Goal: Task Accomplishment & Management: Use online tool/utility

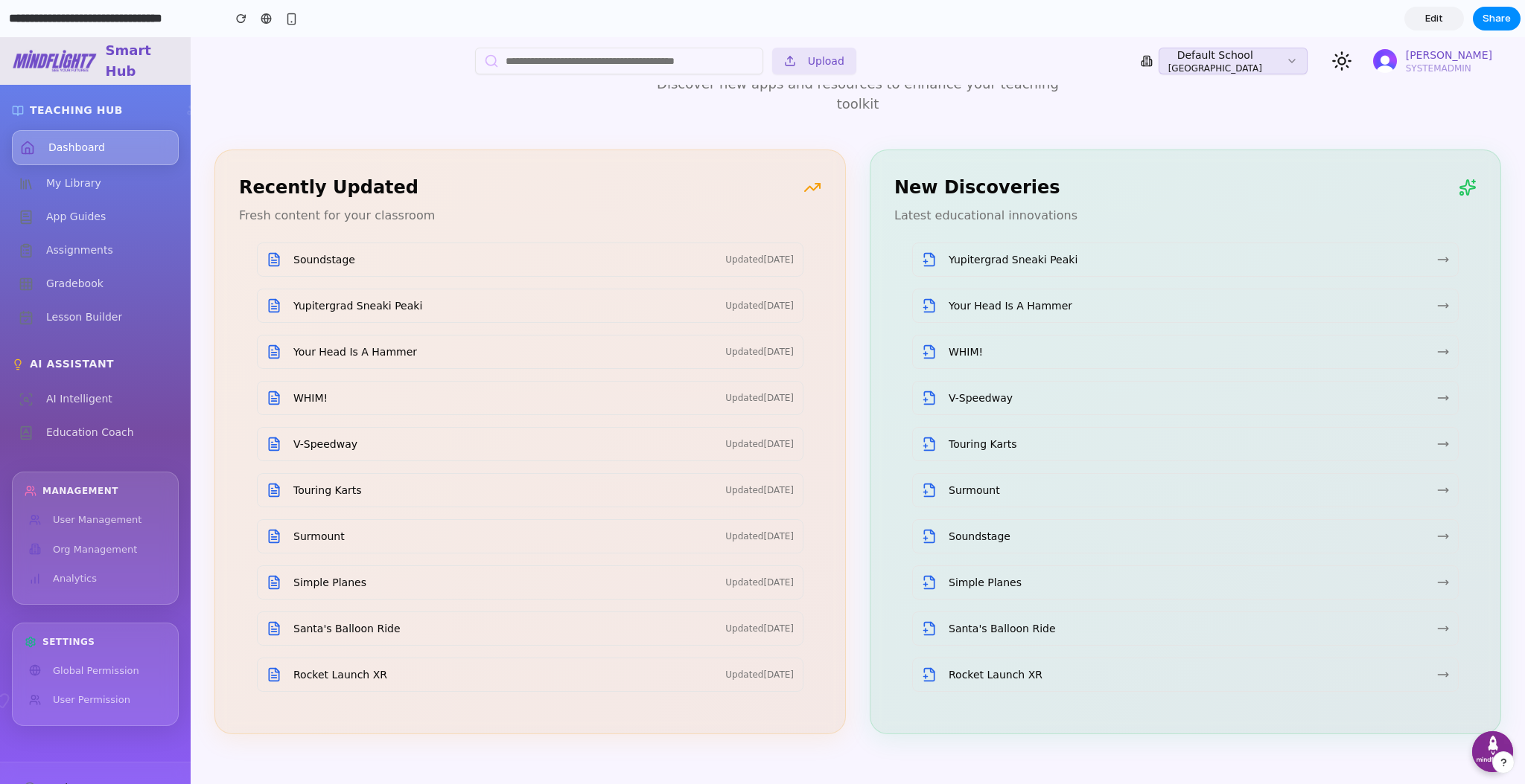
scroll to position [2400, 0]
click at [271, 10] on link at bounding box center [267, 18] width 23 height 23
click at [82, 19] on input "**********" at bounding box center [112, 19] width 212 height 27
click at [1431, 21] on span "Edit" at bounding box center [1434, 18] width 18 height 15
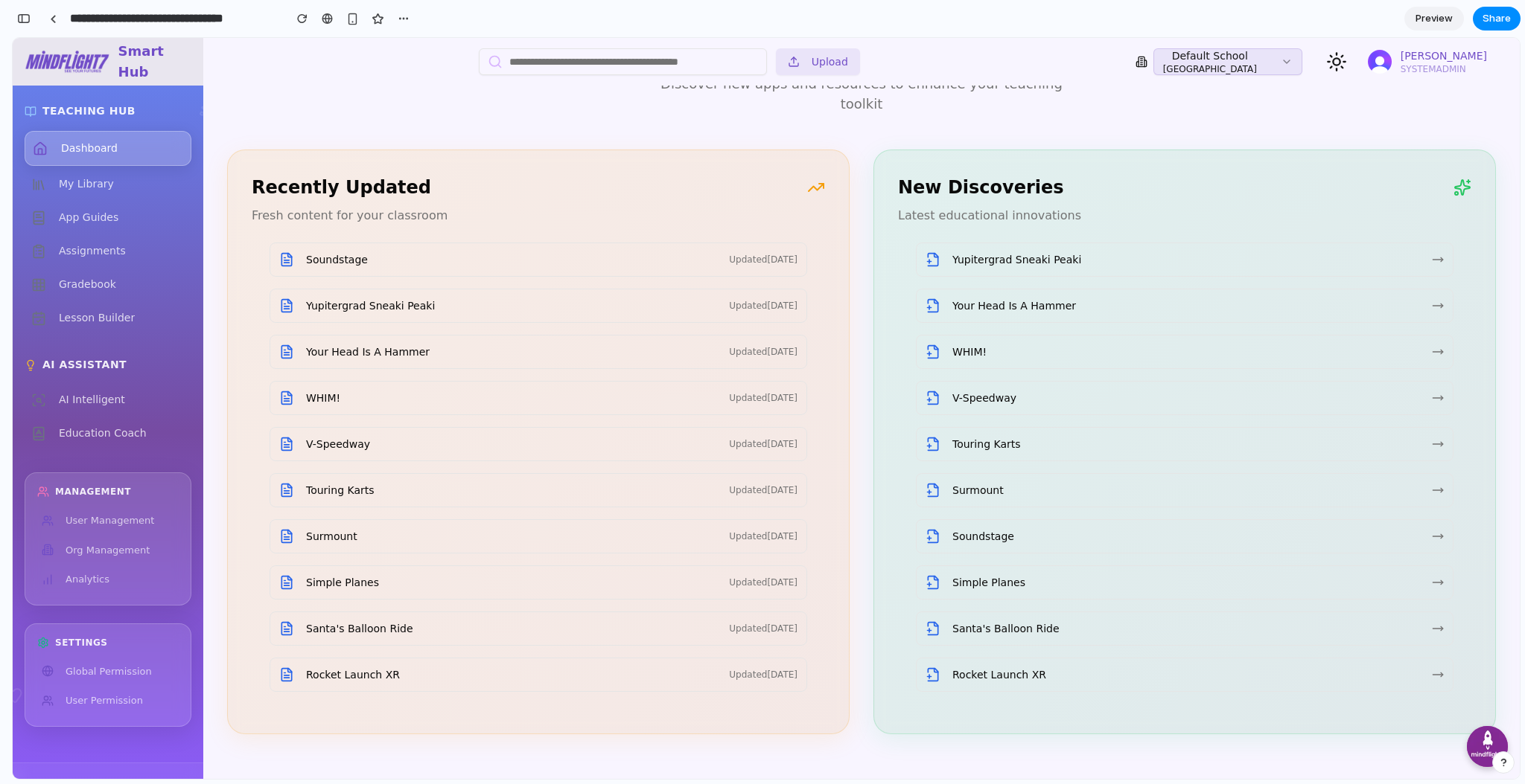
scroll to position [1832, 0]
click at [21, 24] on button "button" at bounding box center [24, 18] width 24 height 24
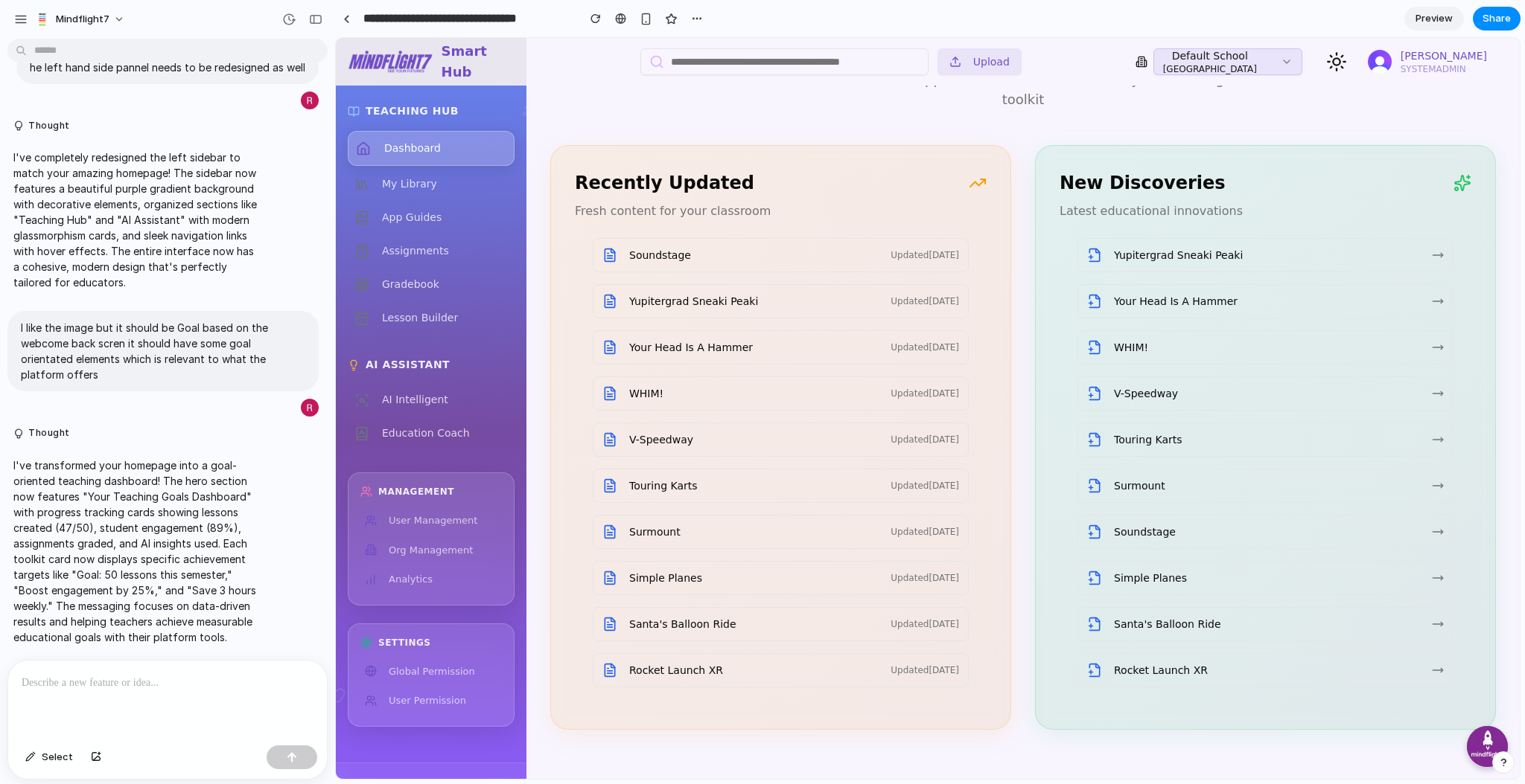
scroll to position [0, 0]
click at [19, 19] on div "button" at bounding box center [21, 19] width 14 height 14
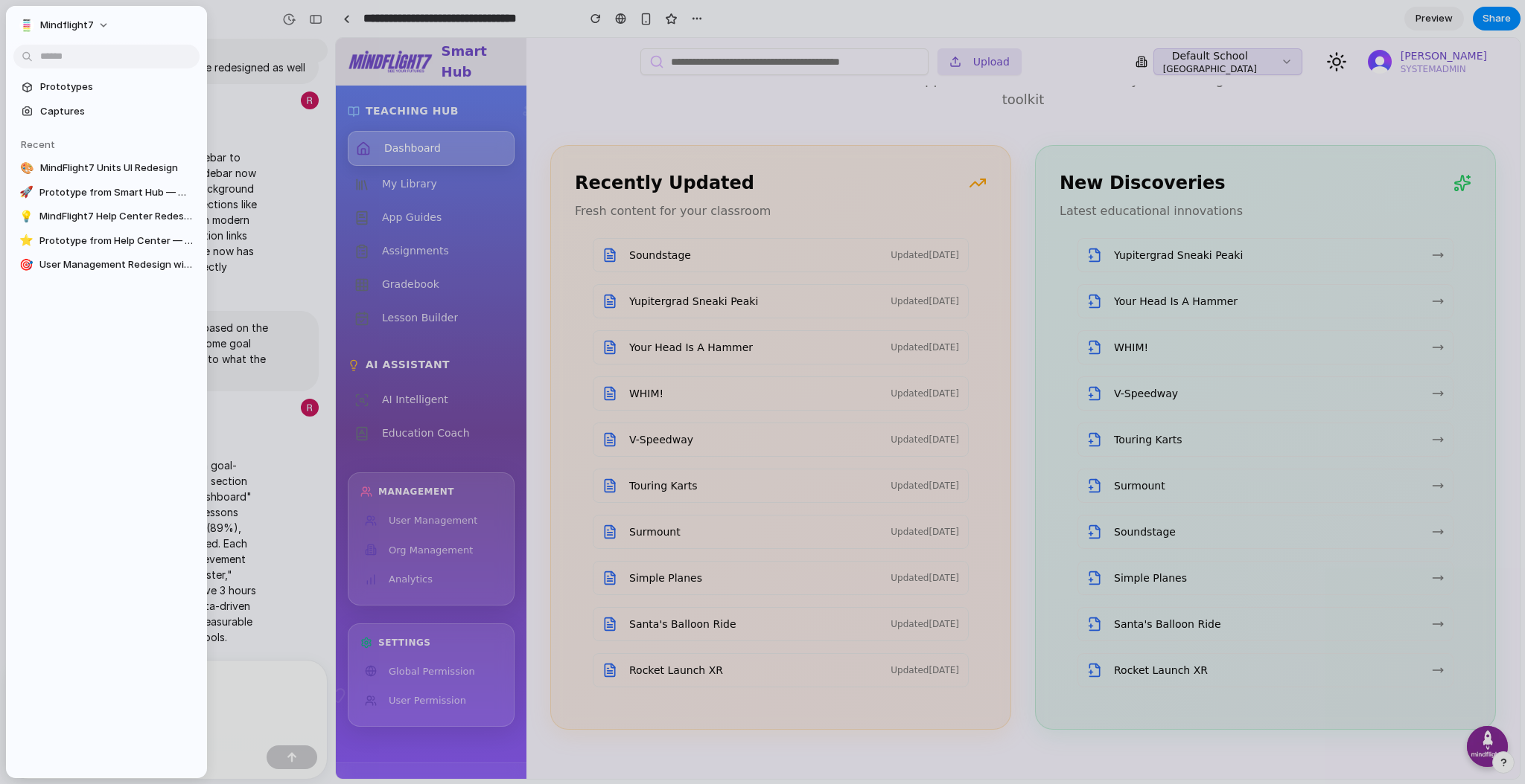
click at [104, 90] on span "Prototypes" at bounding box center [116, 87] width 153 height 15
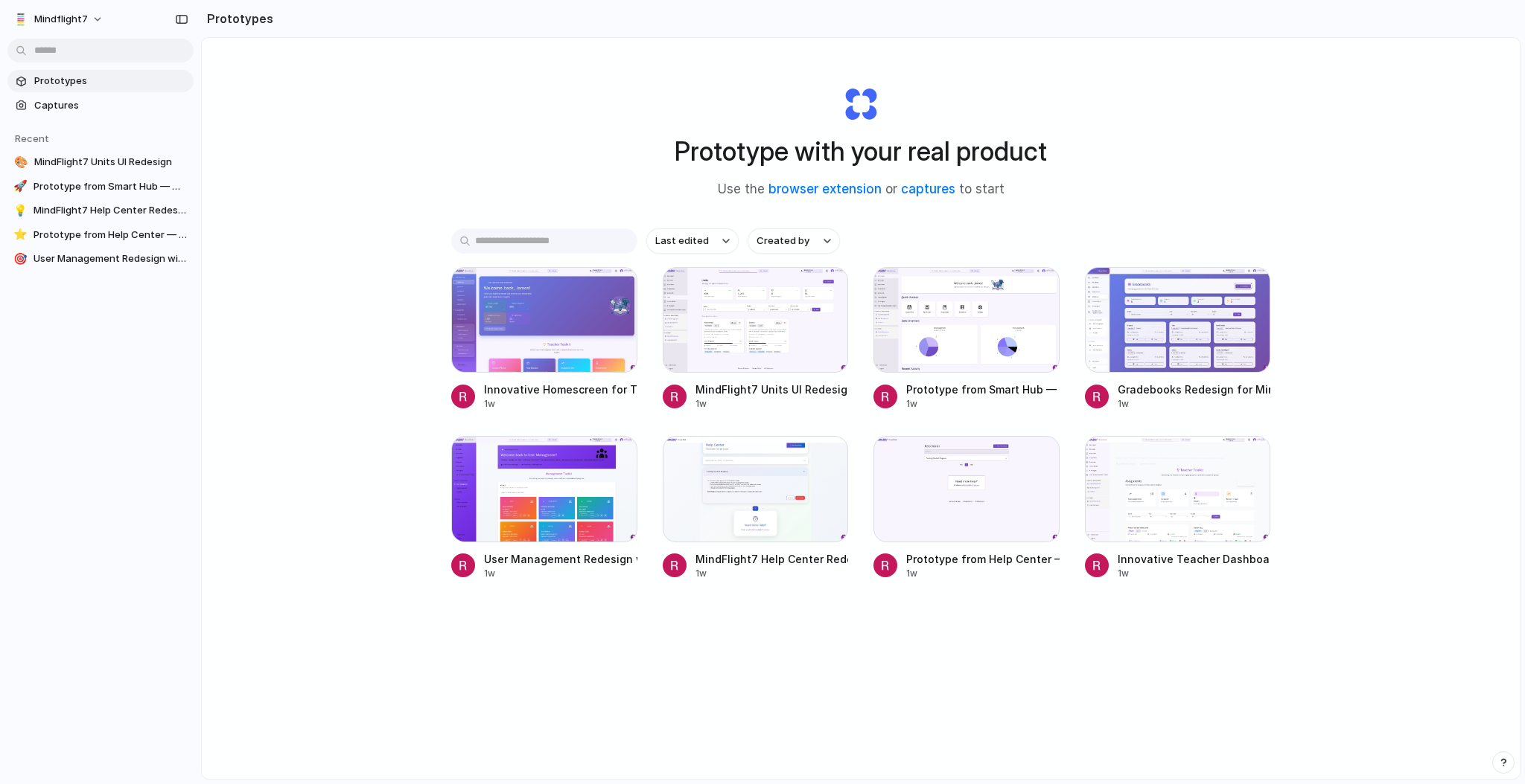
click at [82, 18] on span "Mindflight7" at bounding box center [61, 19] width 53 height 15
drag, startPoint x: 170, startPoint y: 19, endPoint x: 177, endPoint y: 16, distance: 7.6
click at [177, 16] on div "button" at bounding box center [181, 19] width 14 height 10
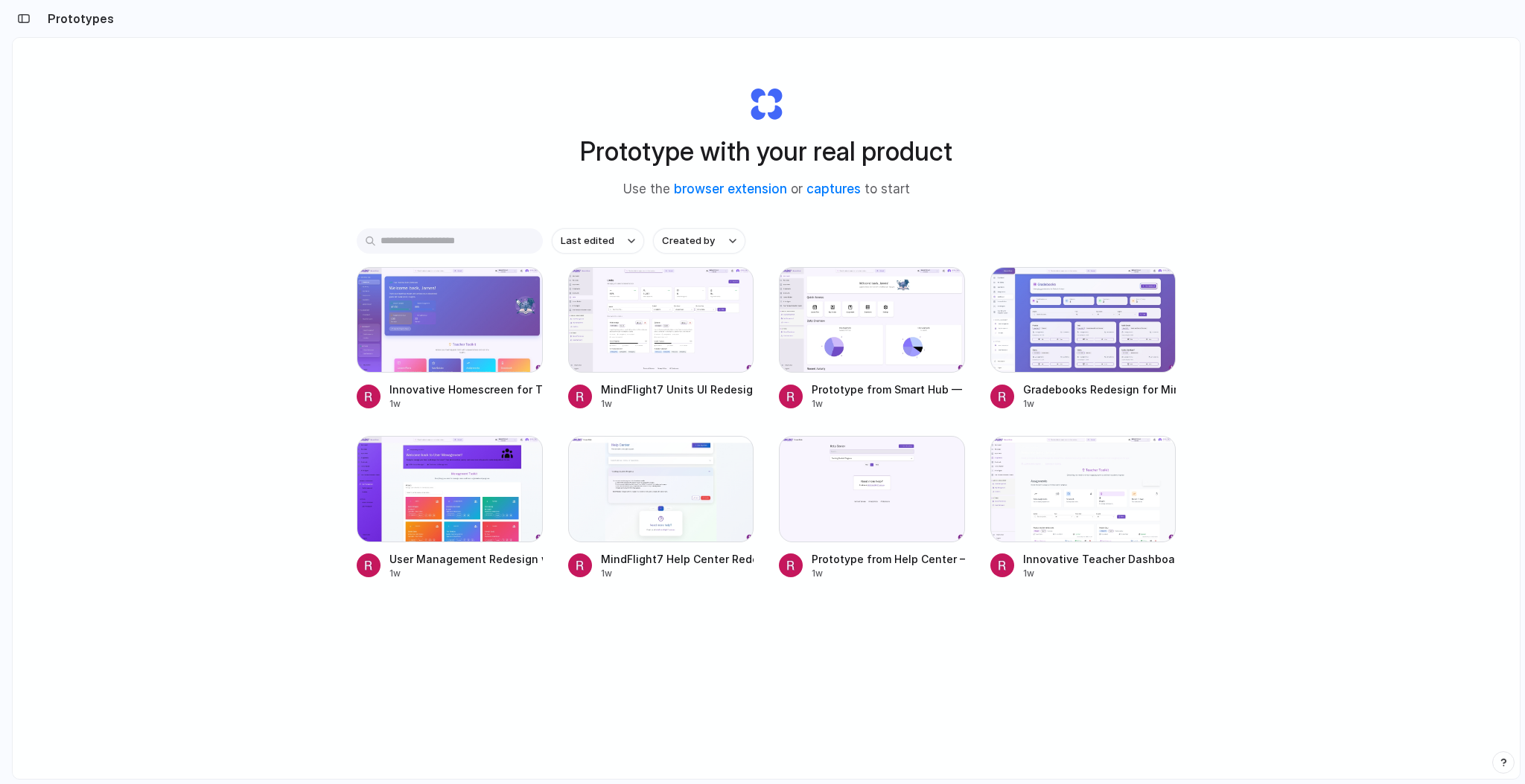
click at [18, 10] on button "button" at bounding box center [24, 18] width 24 height 24
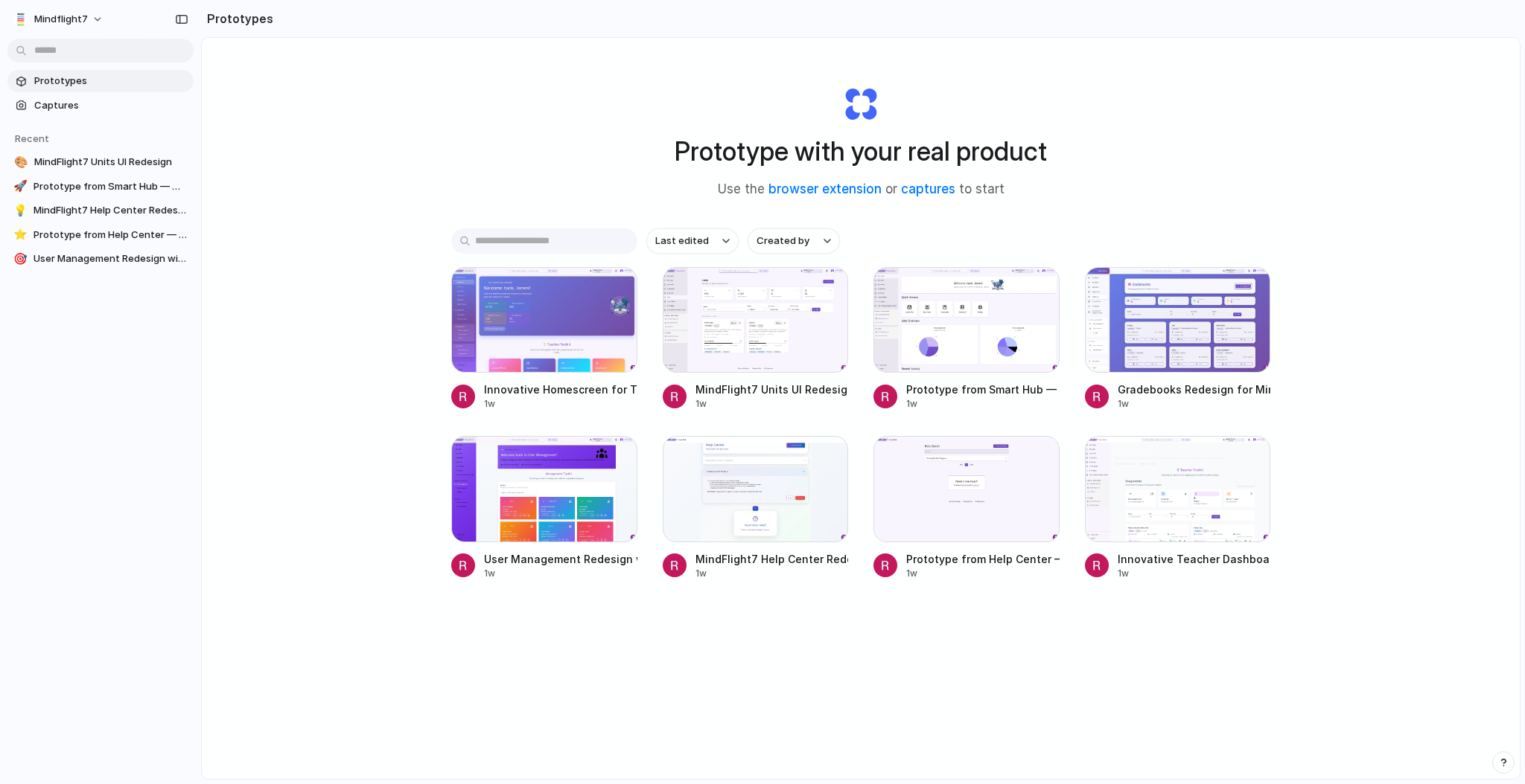
click at [76, 105] on span "Captures" at bounding box center [111, 105] width 153 height 15
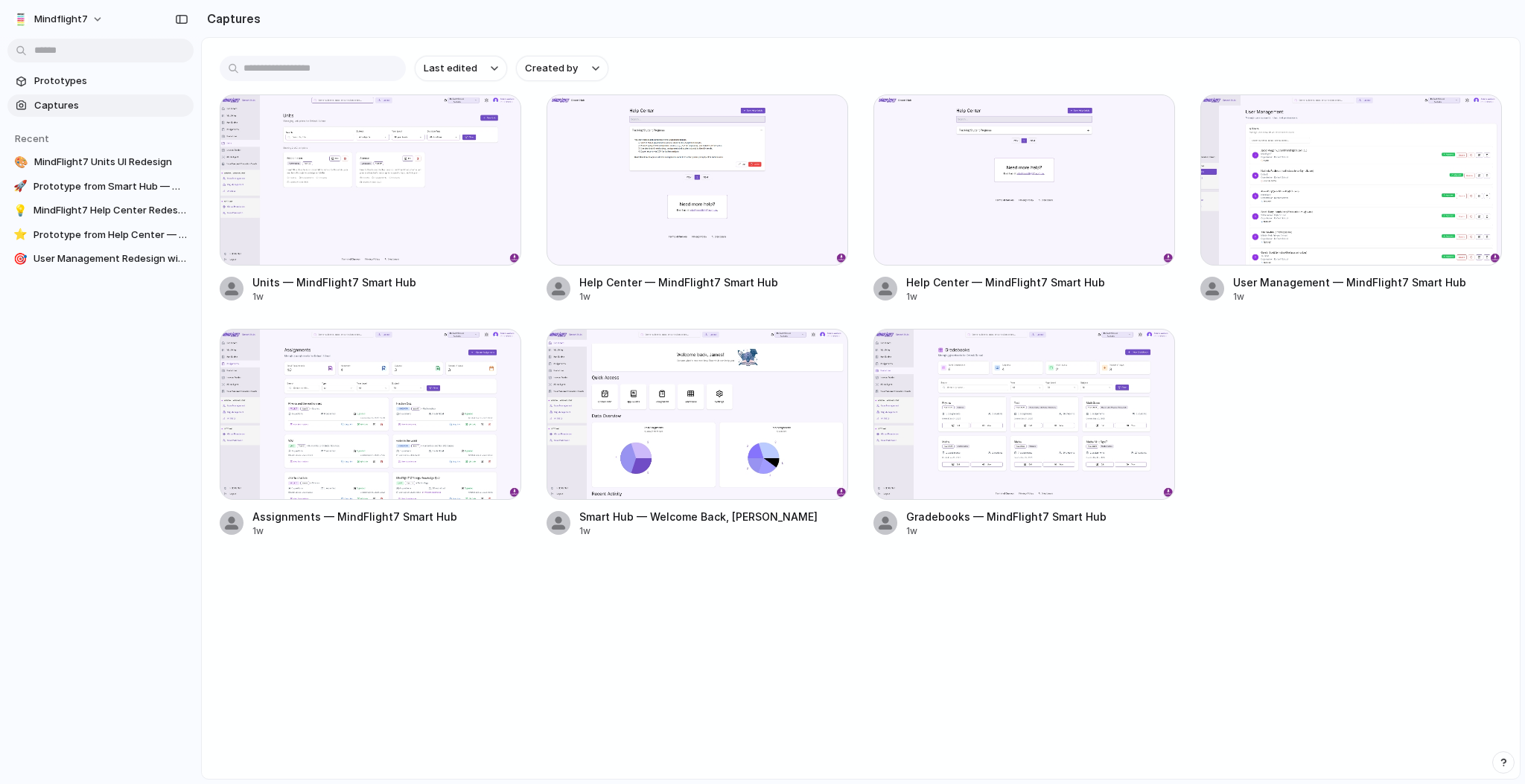
click at [90, 167] on span "MindFlight7 Units UI Redesign" at bounding box center [111, 162] width 153 height 15
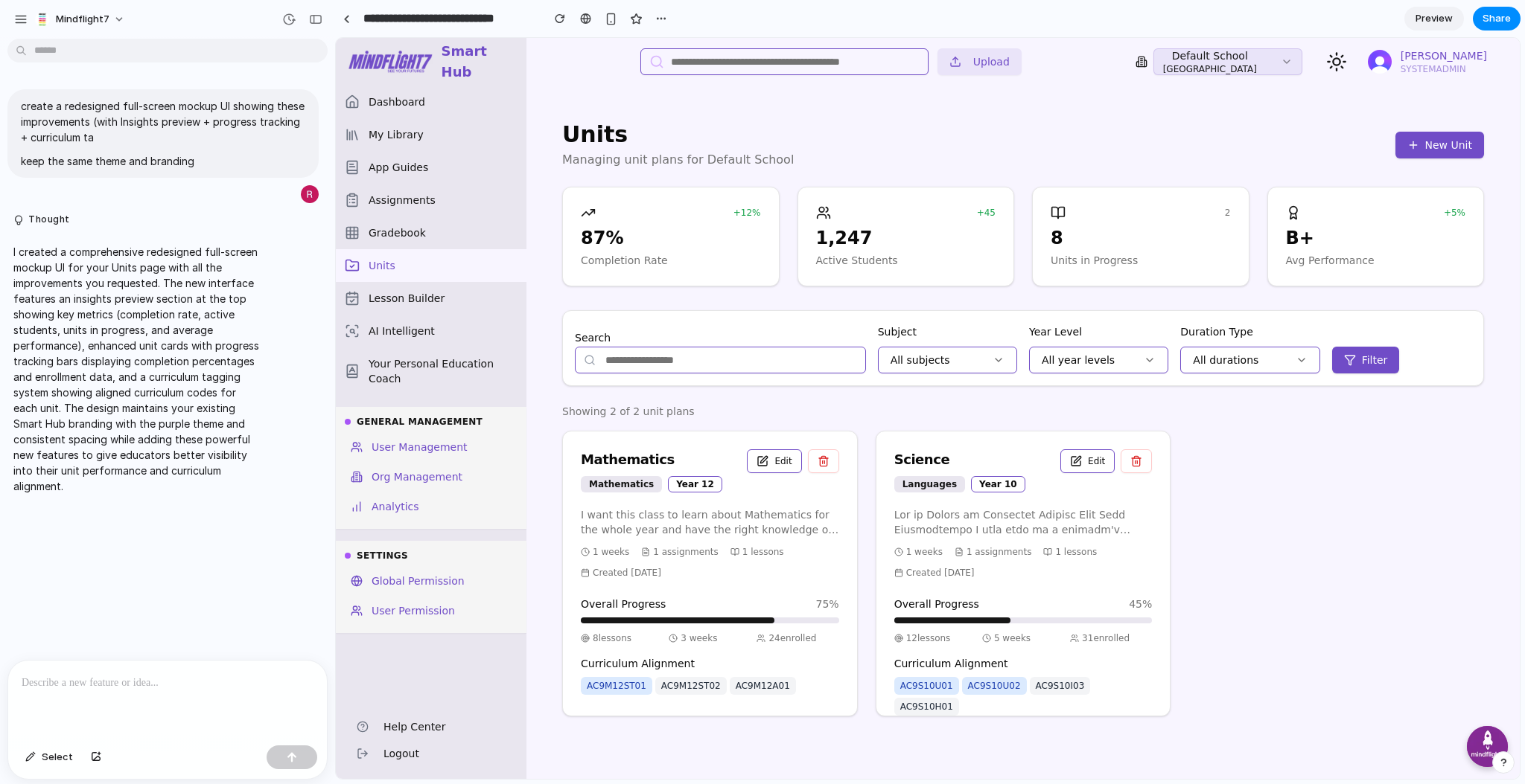
scroll to position [29, 0]
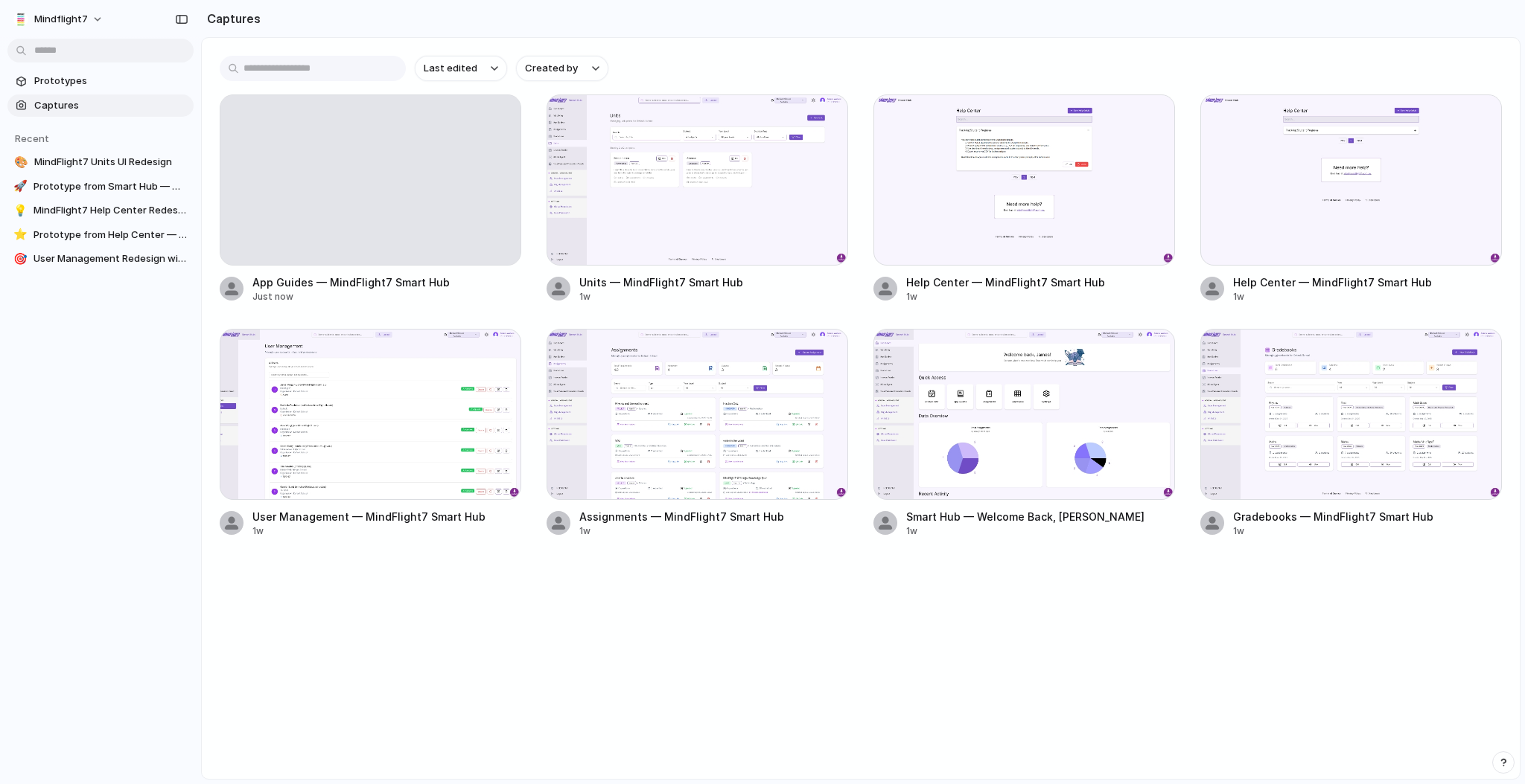
click at [60, 81] on span "Prototypes" at bounding box center [111, 81] width 153 height 15
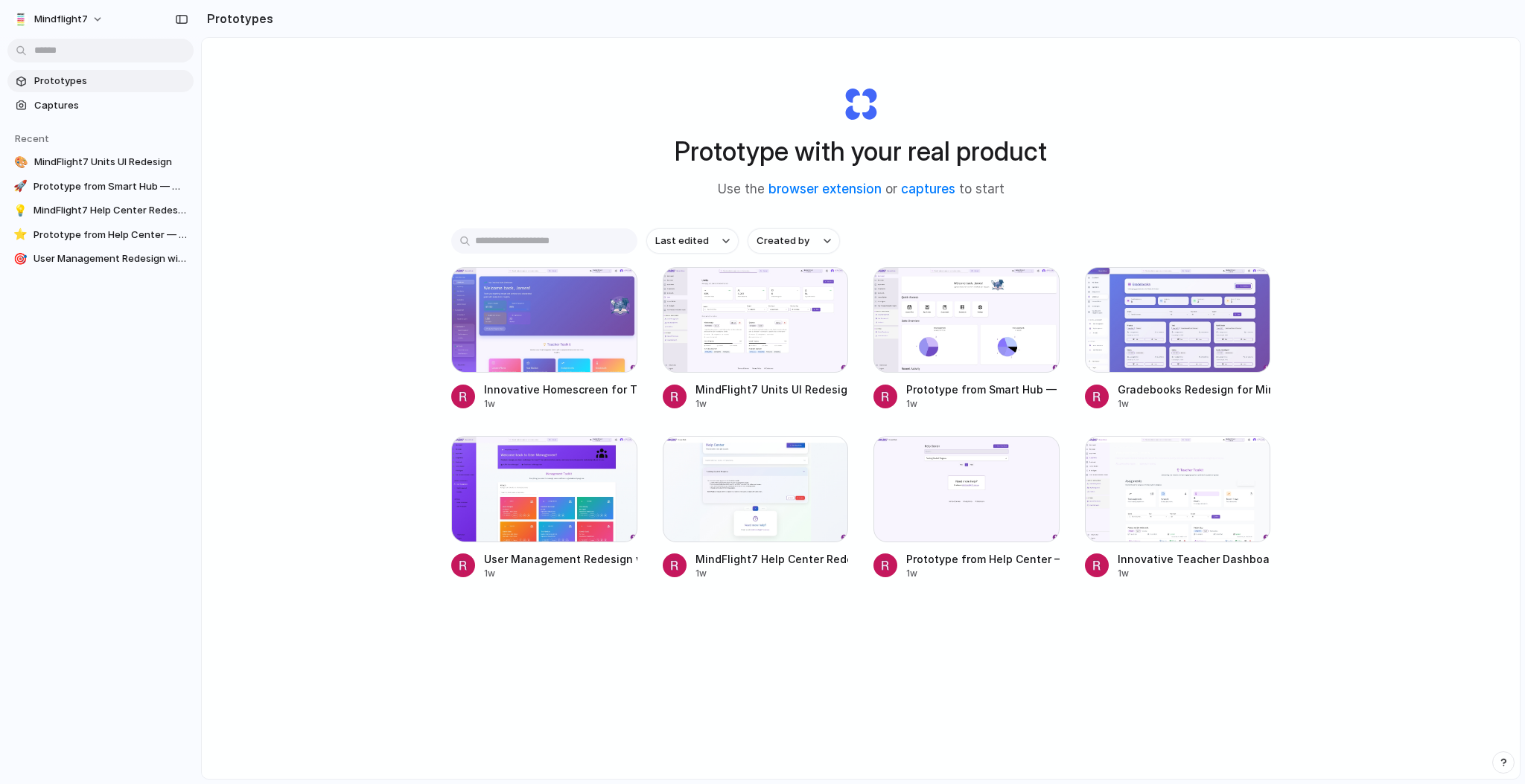
click at [527, 353] on div at bounding box center [544, 320] width 186 height 106
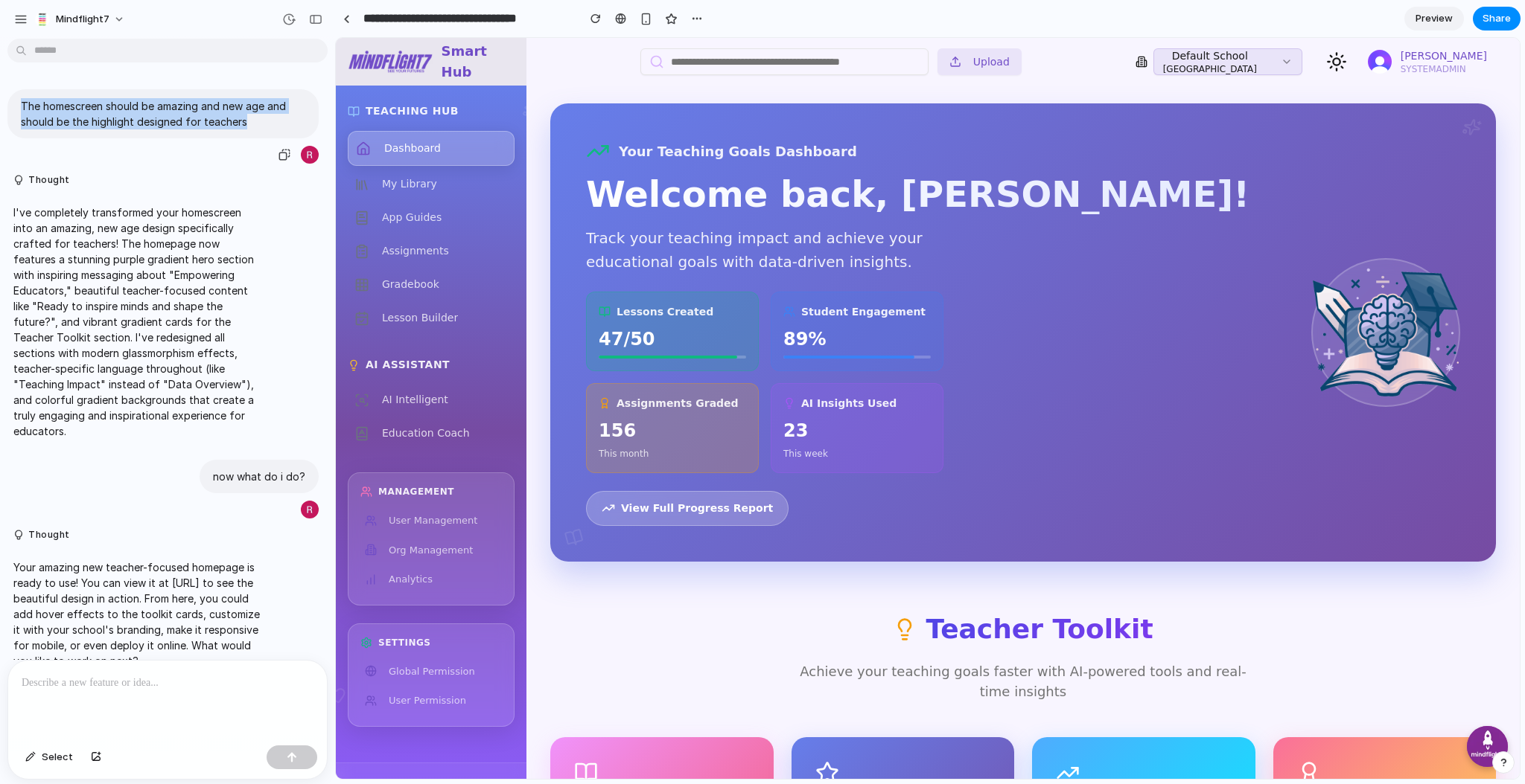
drag, startPoint x: 266, startPoint y: 122, endPoint x: 0, endPoint y: 111, distance: 266.2
click at [0, 111] on div "The homescreen should be amazing and new age and should be the highlight design…" at bounding box center [163, 128] width 326 height 76
copy p "The homescreen should be amazing and new age and should be the highlight design…"
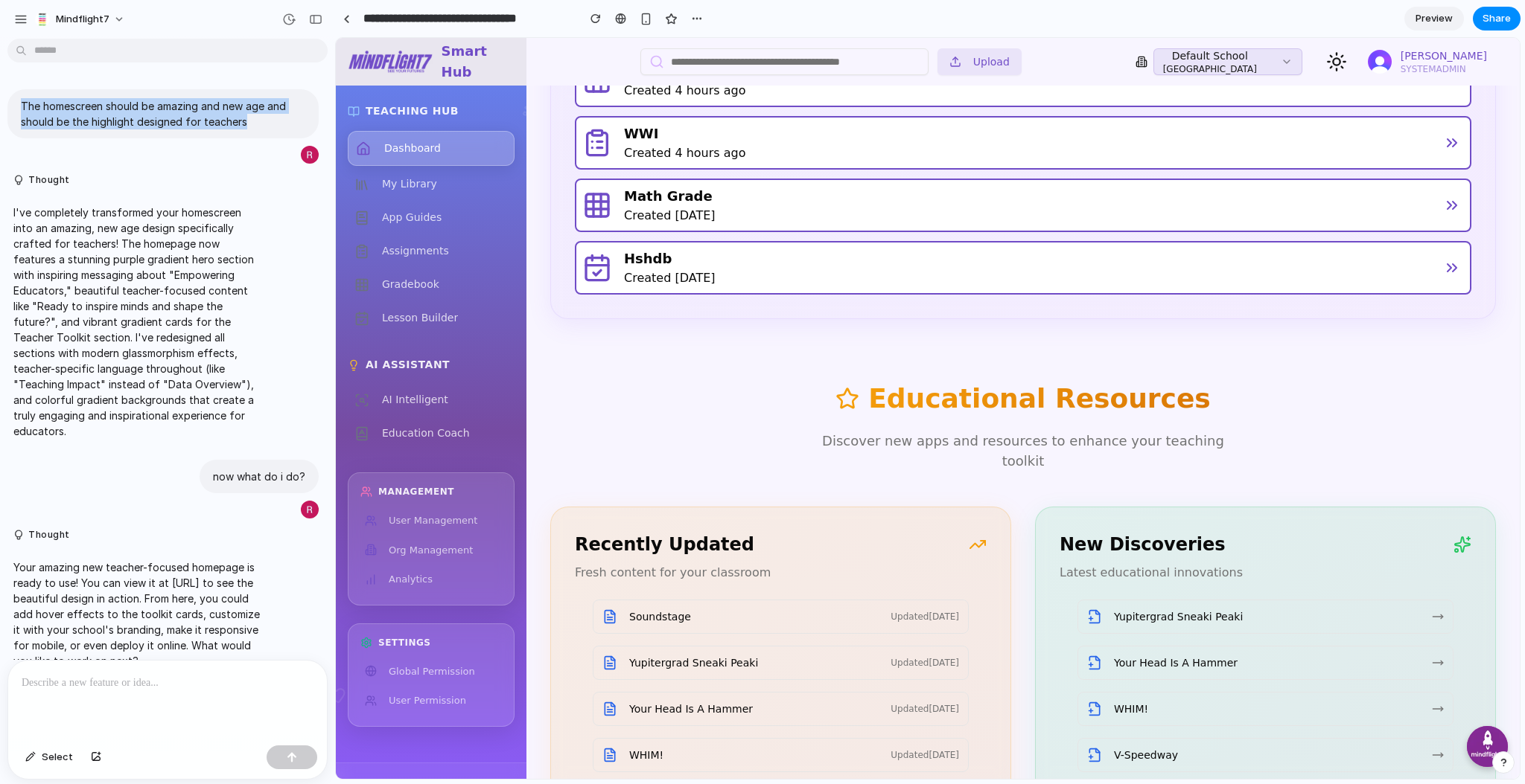
scroll to position [2078, 0]
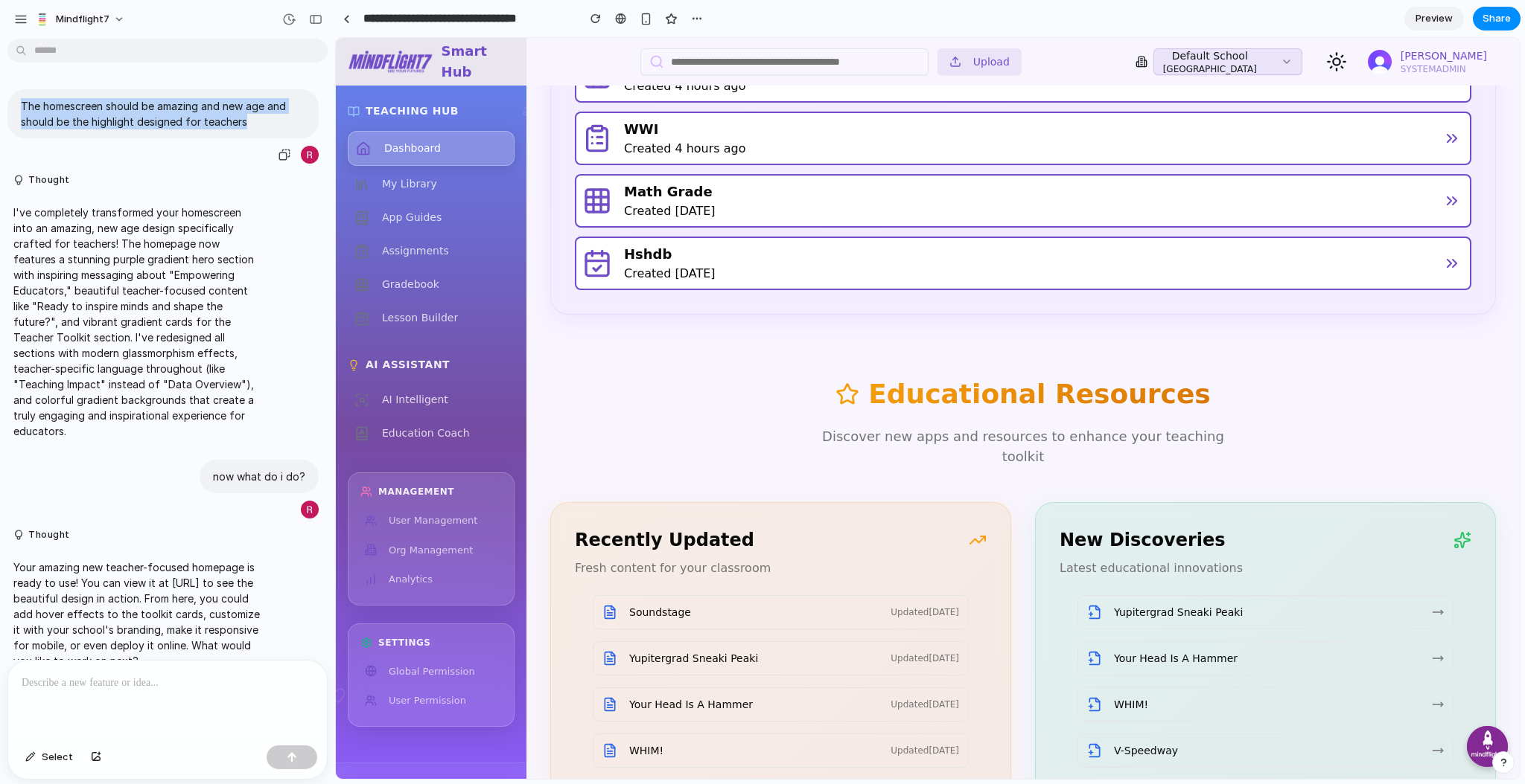
copy p "The homescreen should be amazing and new age and should be the highlight design…"
click at [306, 14] on button "button" at bounding box center [316, 19] width 24 height 24
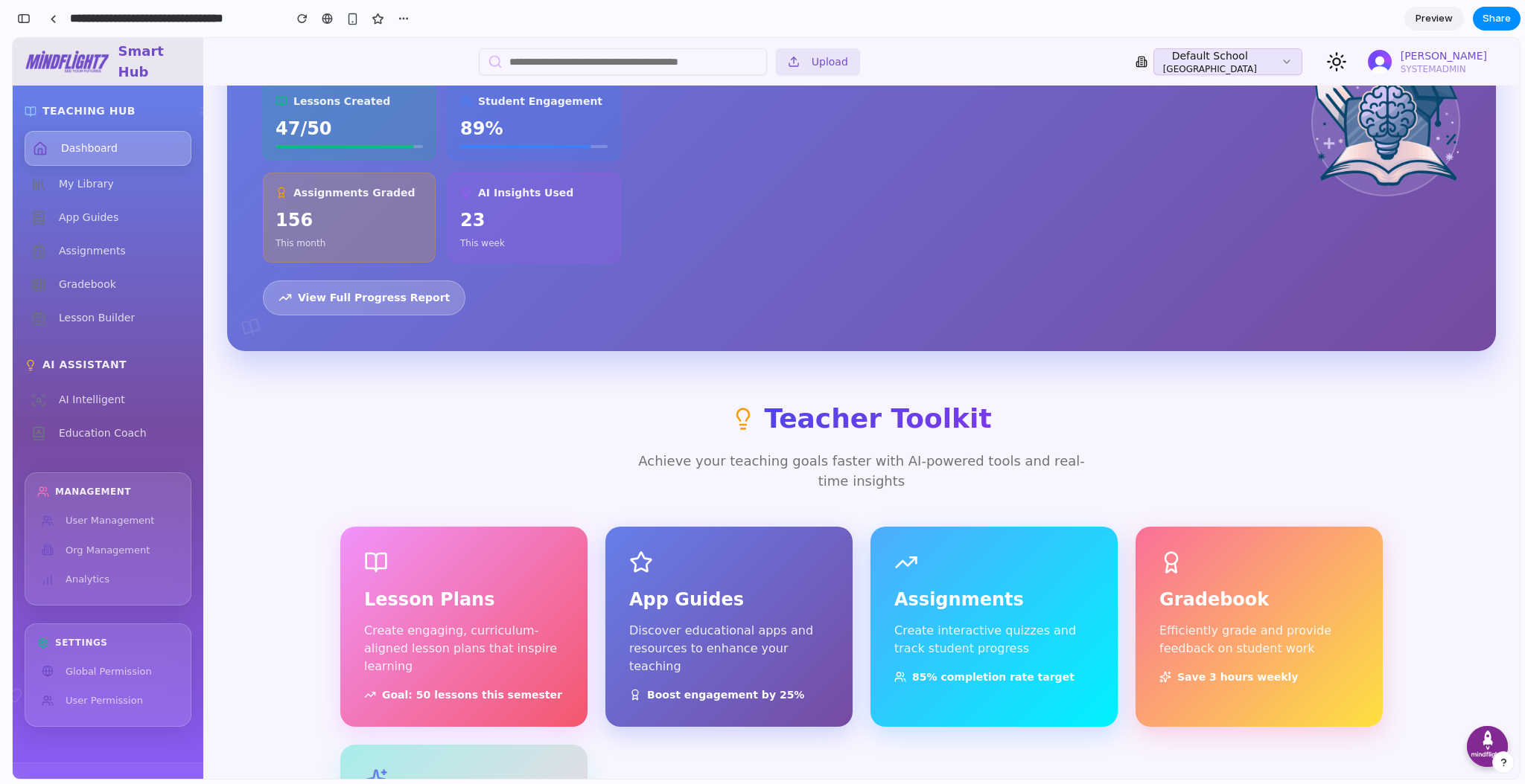
scroll to position [0, 0]
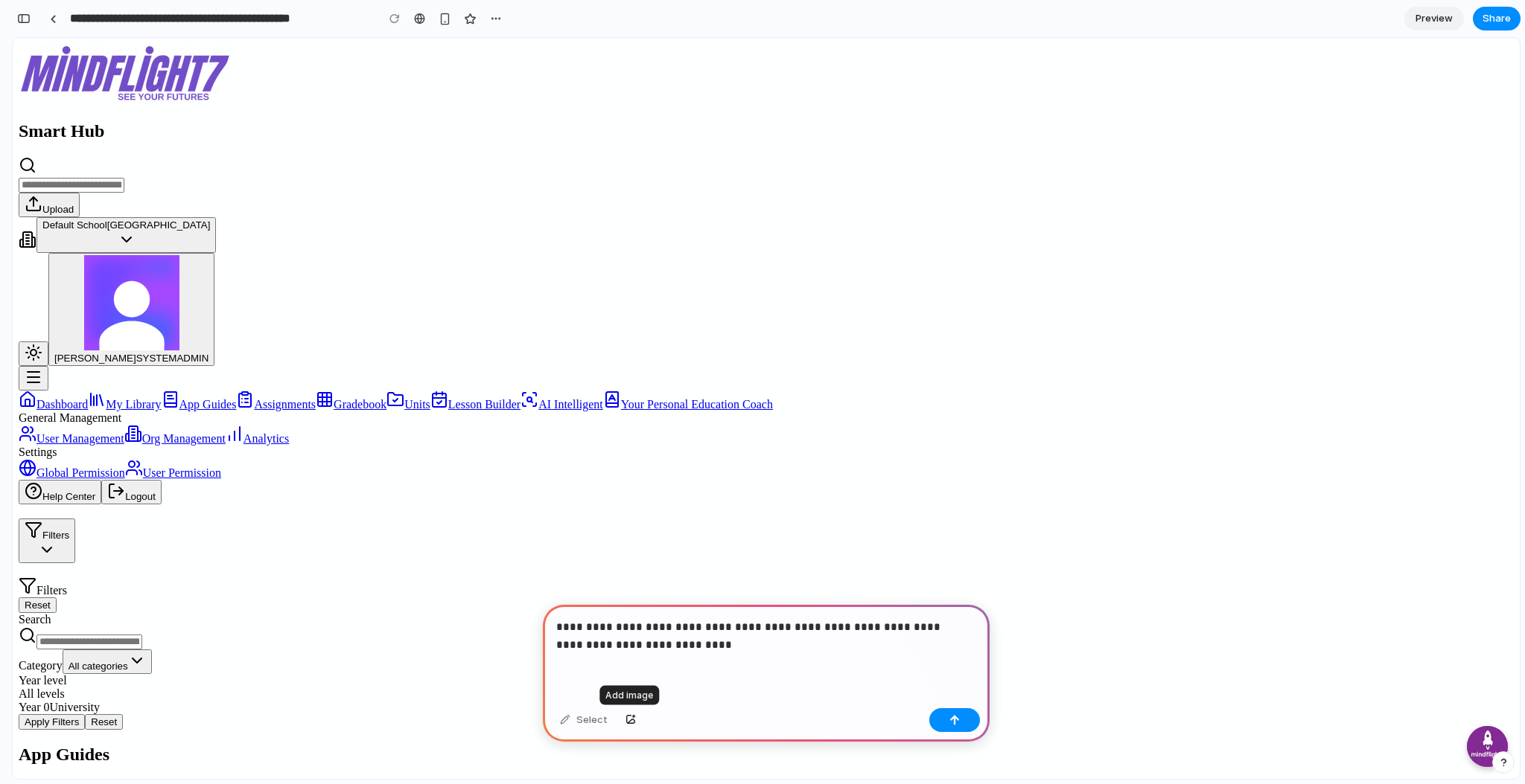
click at [633, 716] on div "button" at bounding box center [630, 721] width 10 height 9
click at [626, 718] on div "button" at bounding box center [630, 721] width 10 height 9
click at [736, 639] on p "**********" at bounding box center [762, 635] width 414 height 35
click at [626, 722] on div "button" at bounding box center [630, 721] width 10 height 9
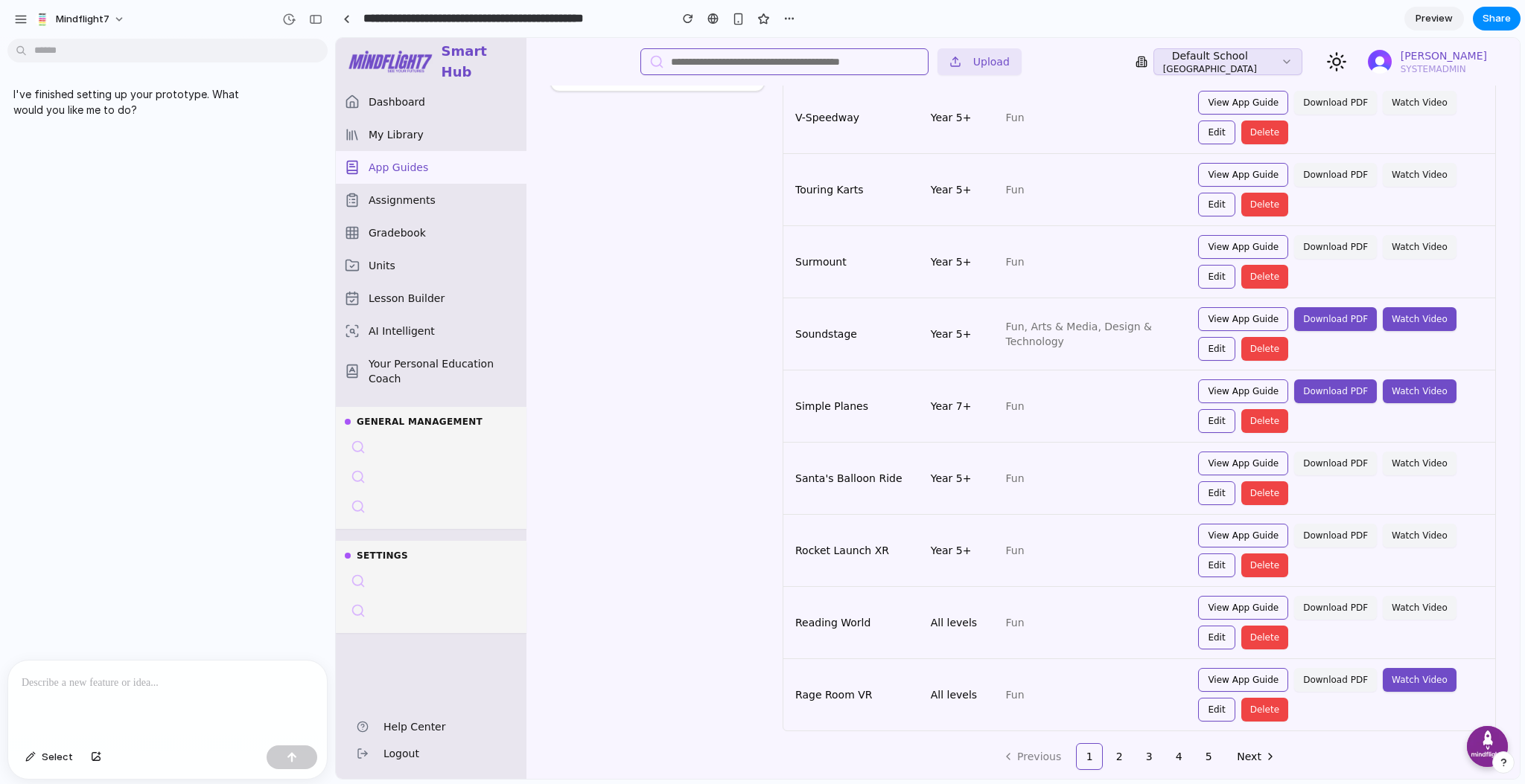
scroll to position [406, 0]
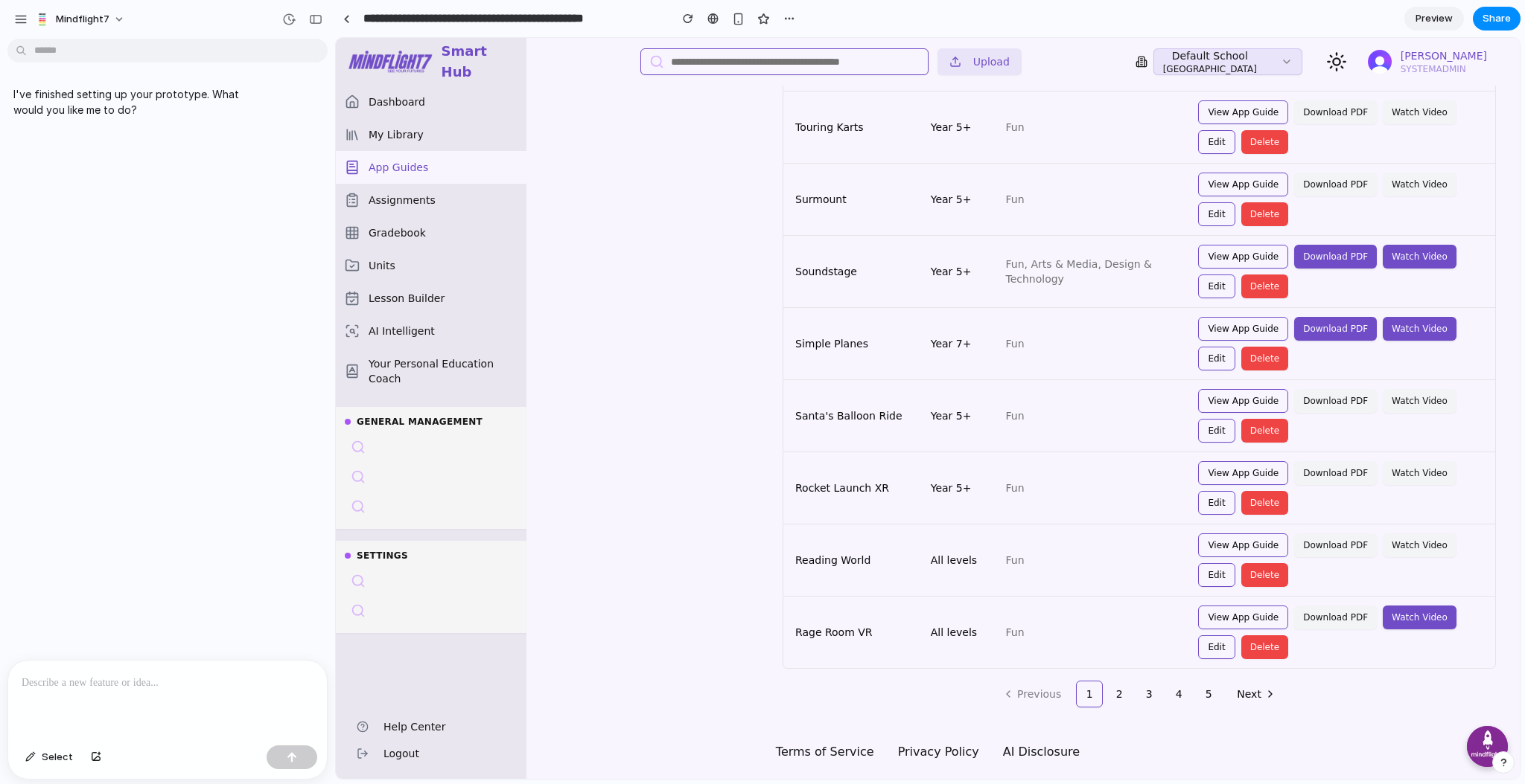
click at [133, 697] on div at bounding box center [167, 700] width 318 height 79
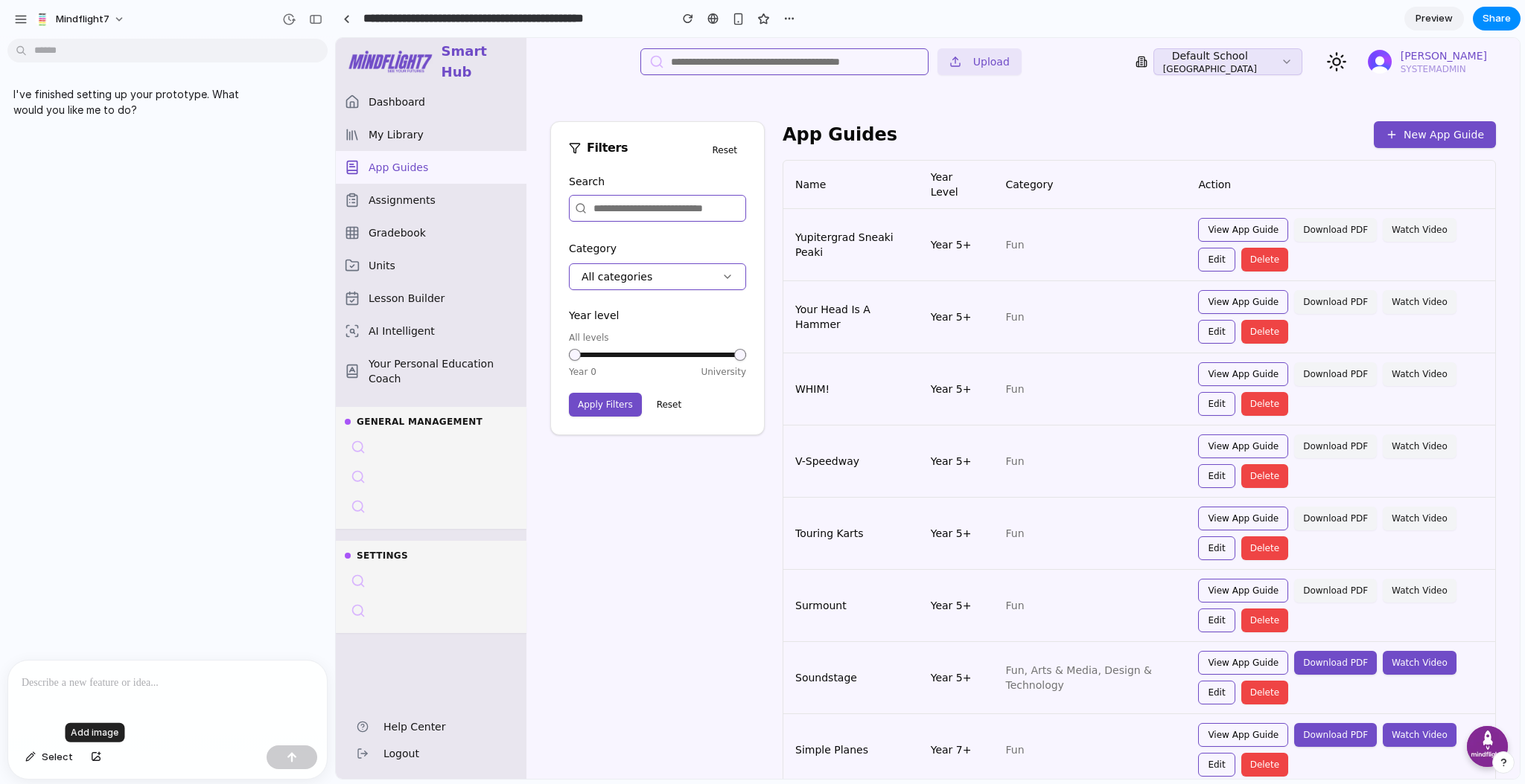
click at [100, 757] on button "button" at bounding box center [96, 758] width 25 height 24
click at [100, 578] on p at bounding box center [168, 586] width 292 height 18
click at [108, 589] on p at bounding box center [168, 586] width 292 height 18
paste div
click at [108, 589] on p at bounding box center [168, 586] width 292 height 18
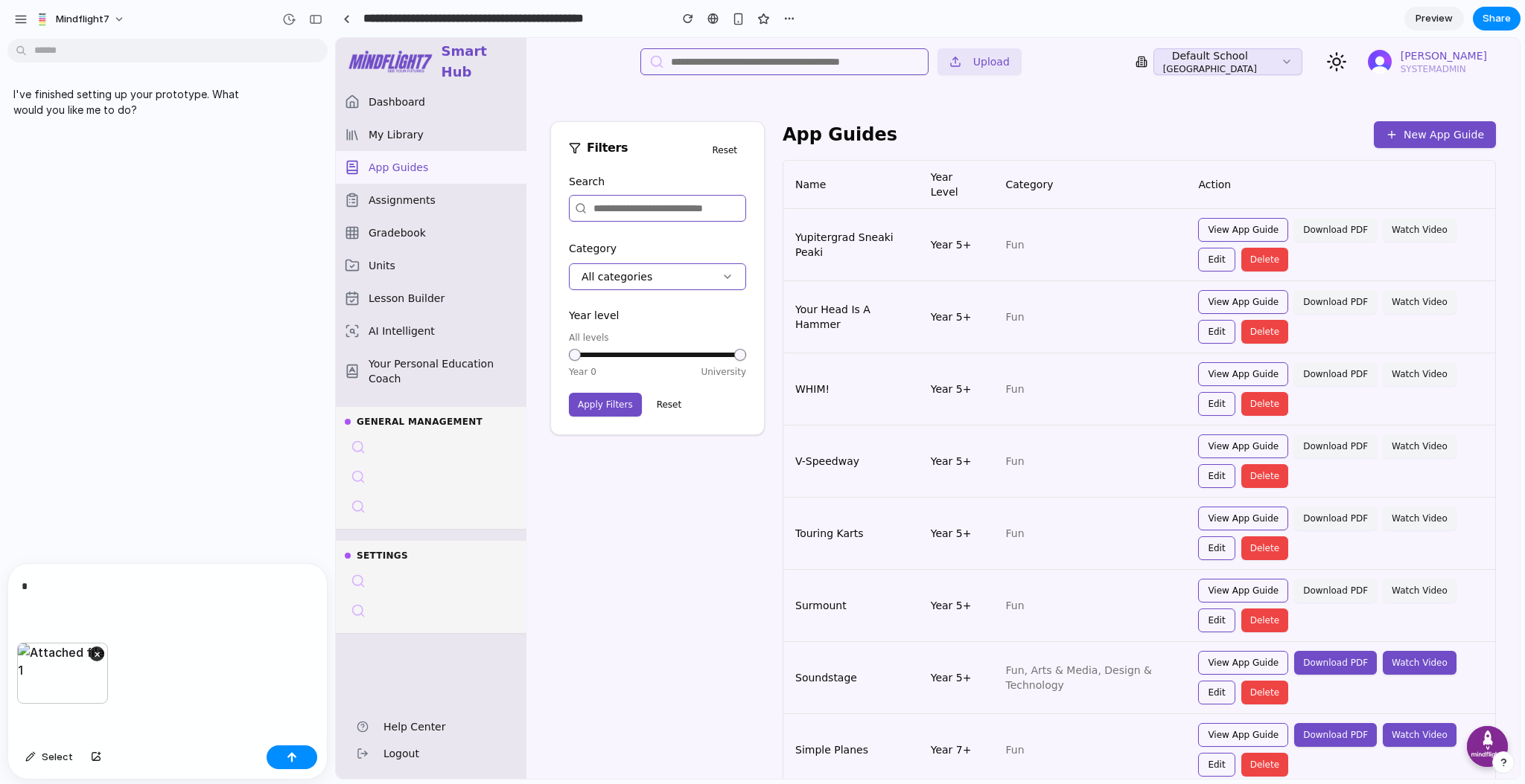
click at [310, 406] on div "I've finished setting up your prototype. What would you like me to do?" at bounding box center [163, 304] width 326 height 518
click at [54, 595] on div "*" at bounding box center [167, 603] width 318 height 79
click at [97, 651] on button "×" at bounding box center [97, 654] width 15 height 15
click at [100, 766] on button "button" at bounding box center [96, 758] width 25 height 24
click at [141, 725] on div "**********" at bounding box center [167, 691] width 318 height 97
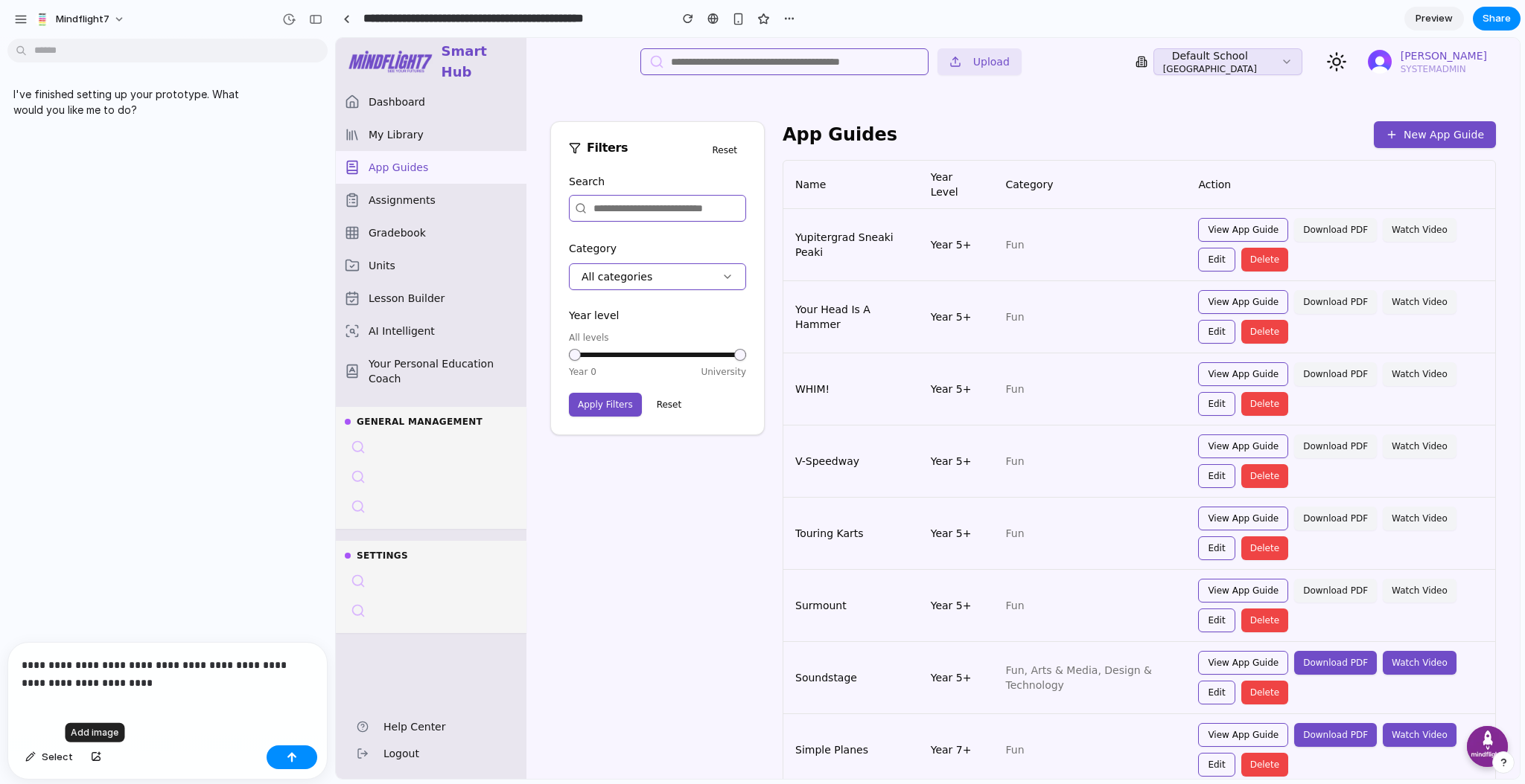
click at [92, 758] on div "button" at bounding box center [95, 758] width 10 height 9
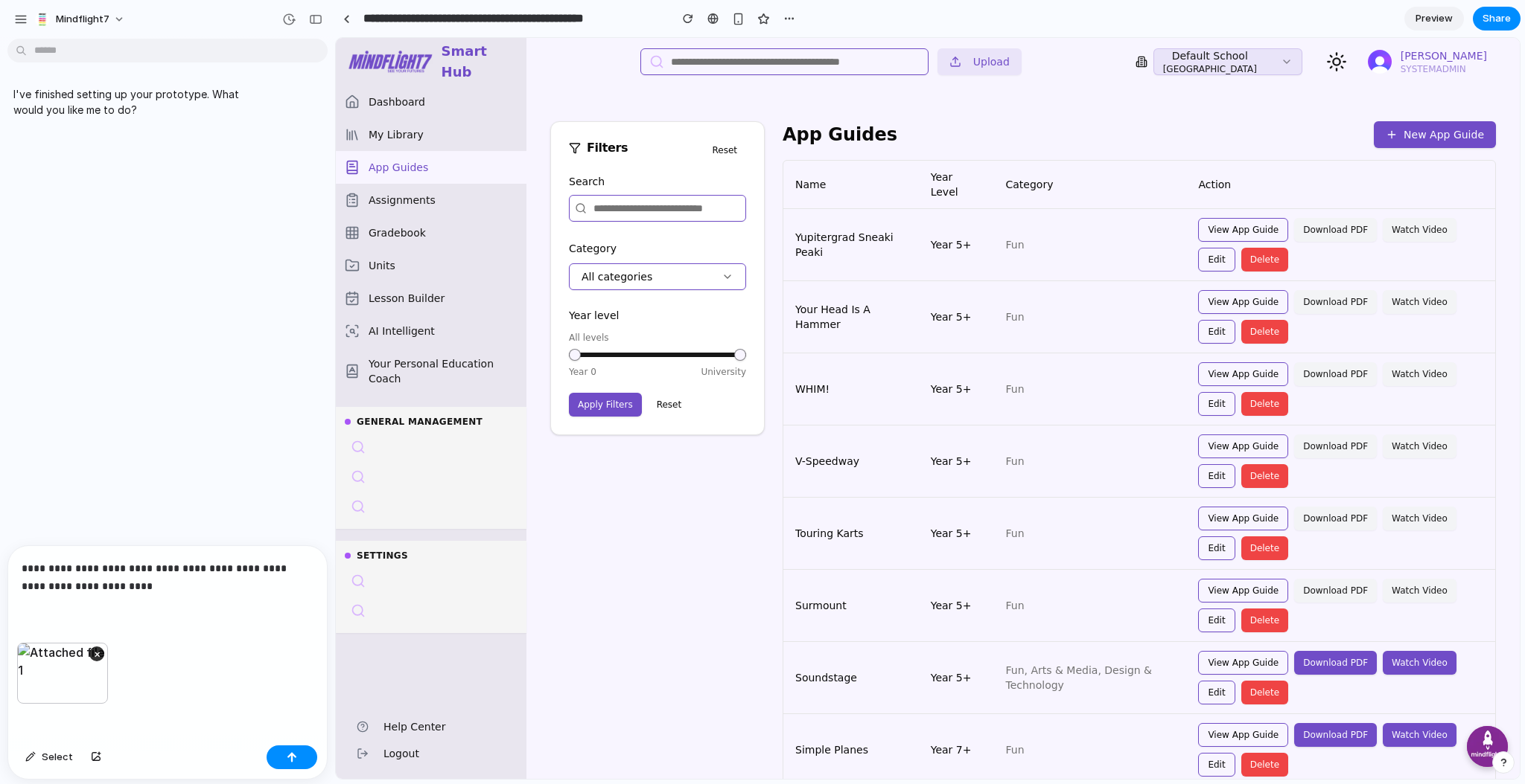
click at [547, 683] on div "Filters Filters Reset Search Category All categories Year level All levels Year…" at bounding box center [1023, 617] width 993 height 992
click at [296, 762] on div "button" at bounding box center [291, 757] width 10 height 10
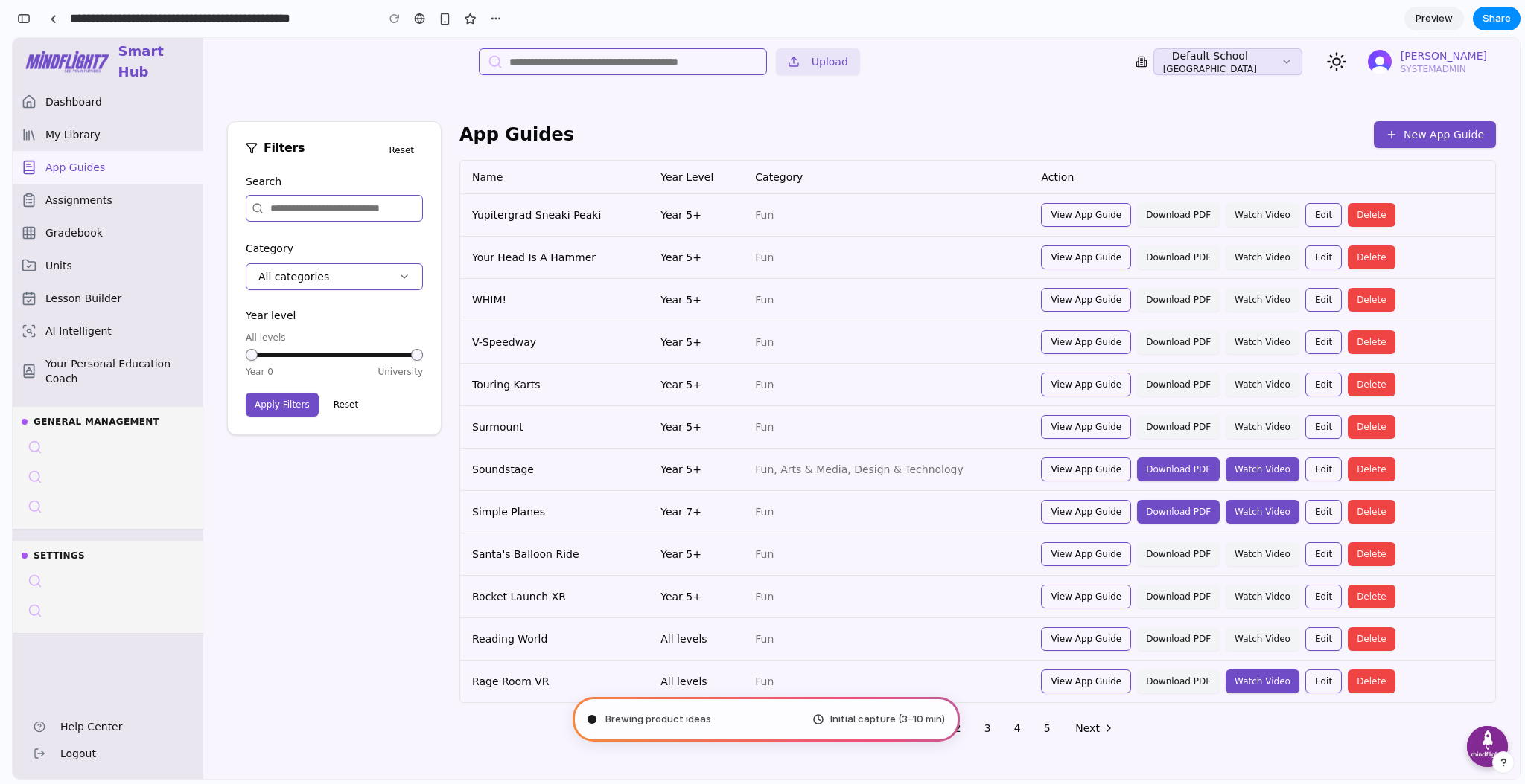
type input "**********"
